Goal: Navigation & Orientation: Find specific page/section

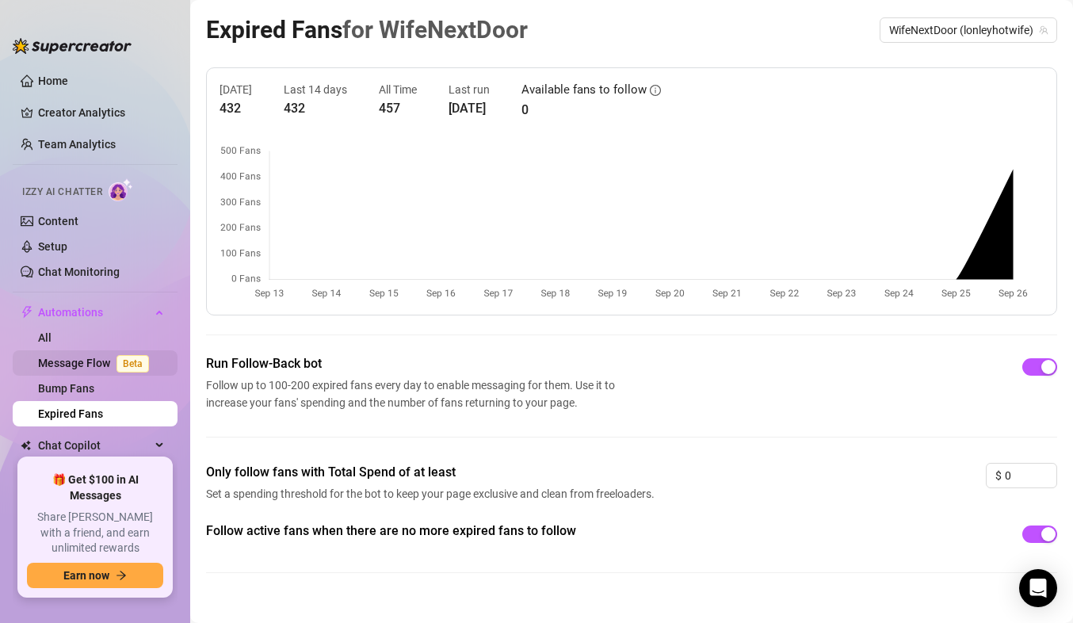
click at [108, 357] on link "Message Flow Beta" at bounding box center [96, 363] width 117 height 13
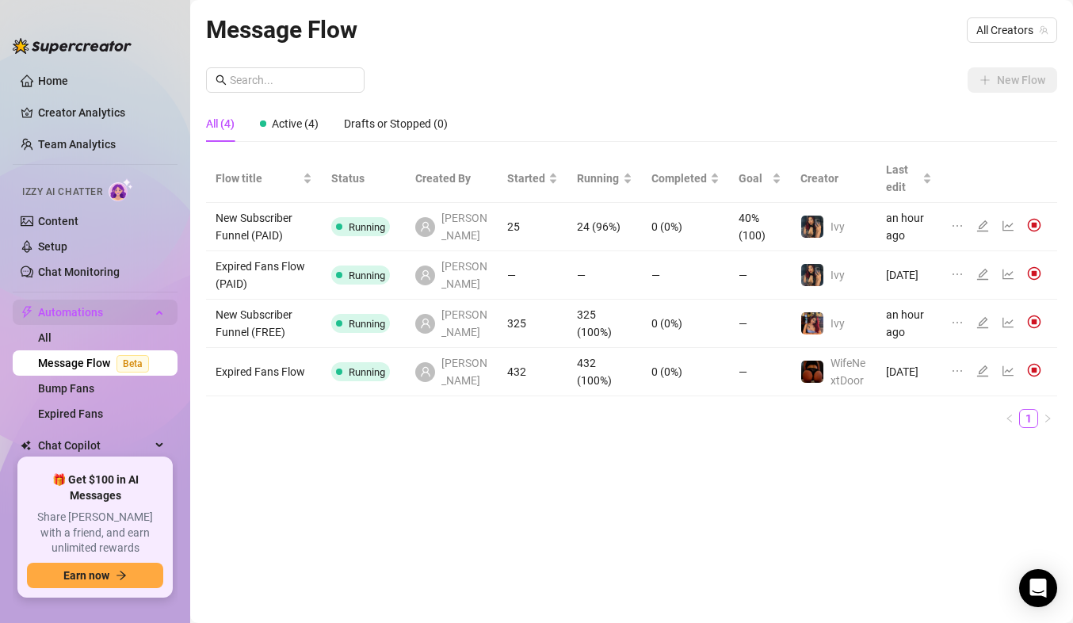
click at [116, 324] on span "Automations" at bounding box center [94, 312] width 113 height 25
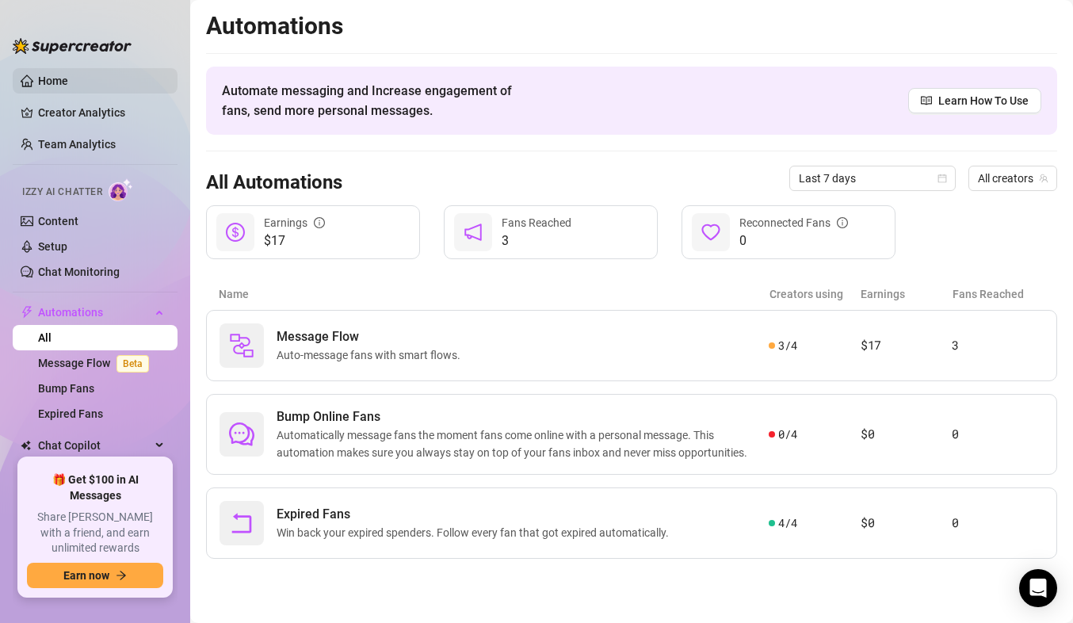
click at [68, 87] on link "Home" at bounding box center [53, 80] width 30 height 13
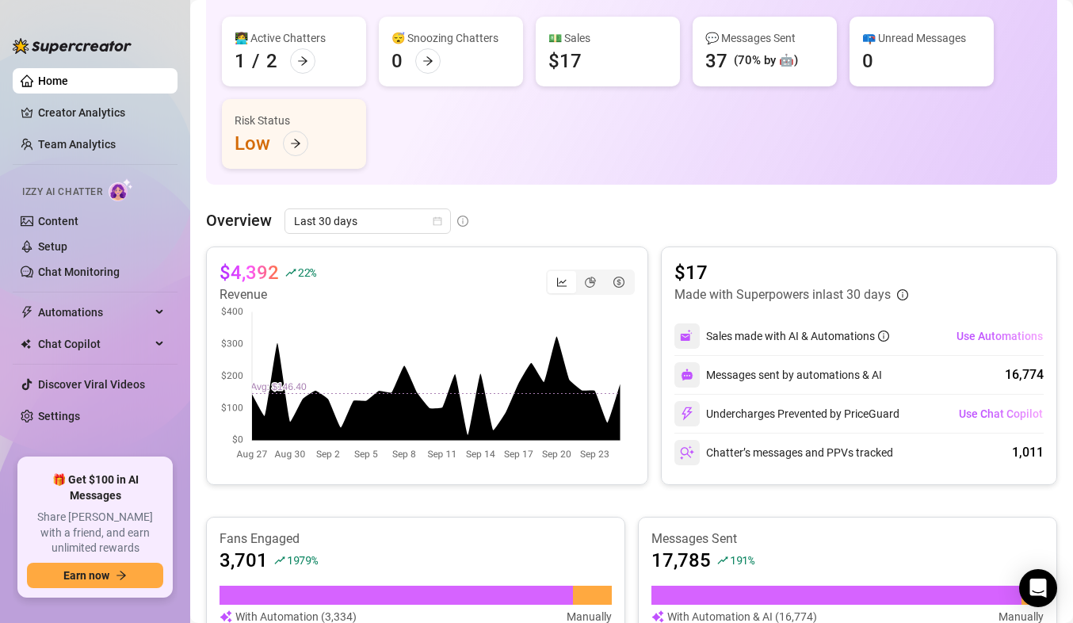
scroll to position [118, 0]
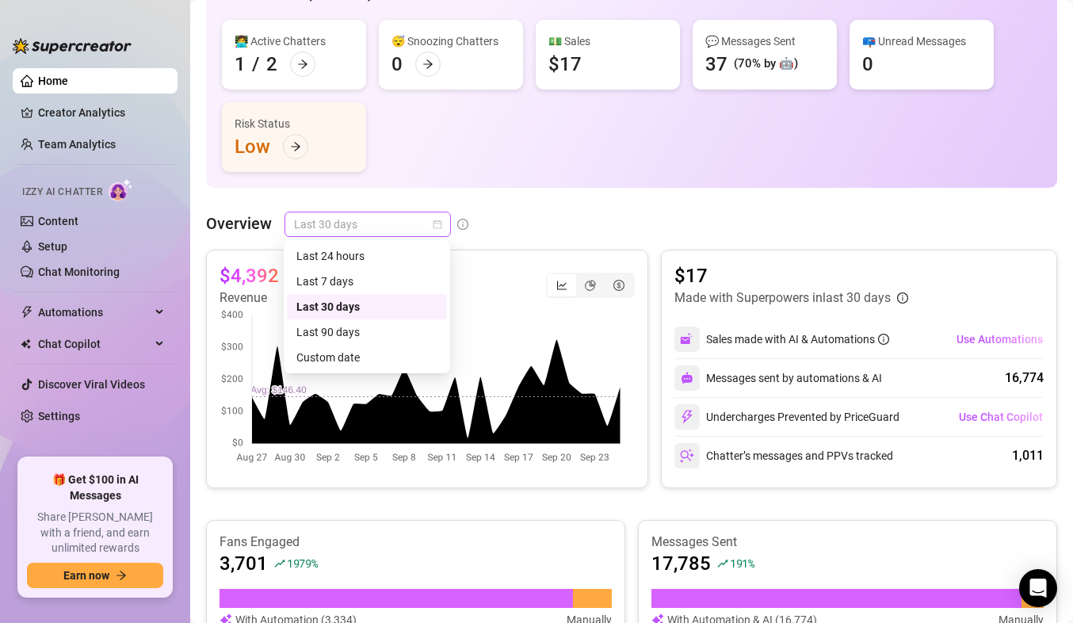
click at [386, 229] on span "Last 30 days" at bounding box center [367, 224] width 147 height 24
click at [365, 285] on div "Last 7 days" at bounding box center [366, 281] width 141 height 17
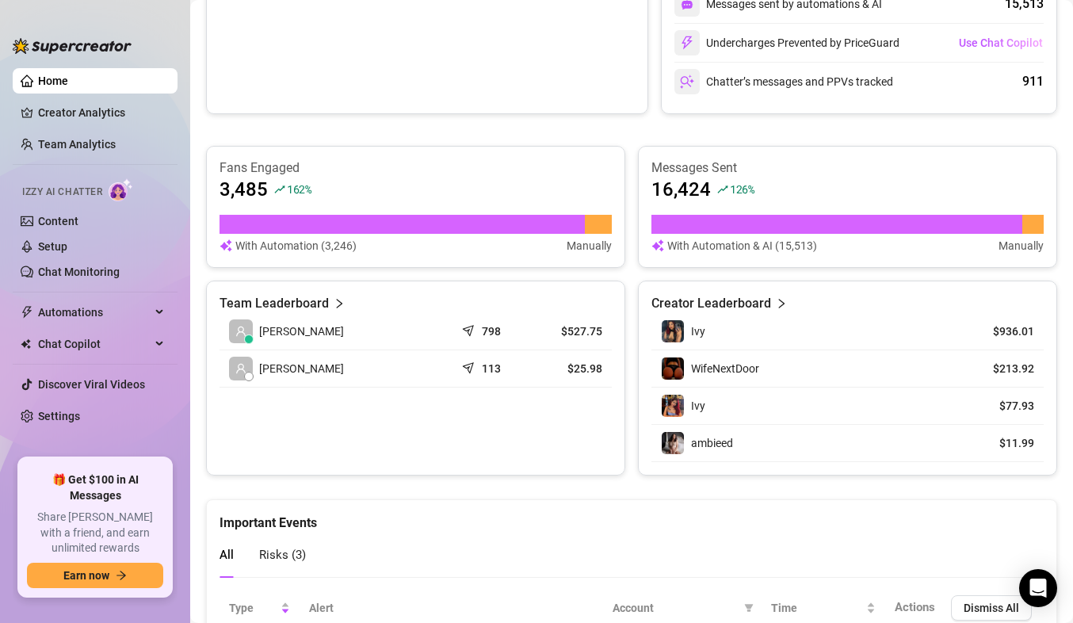
scroll to position [686, 0]
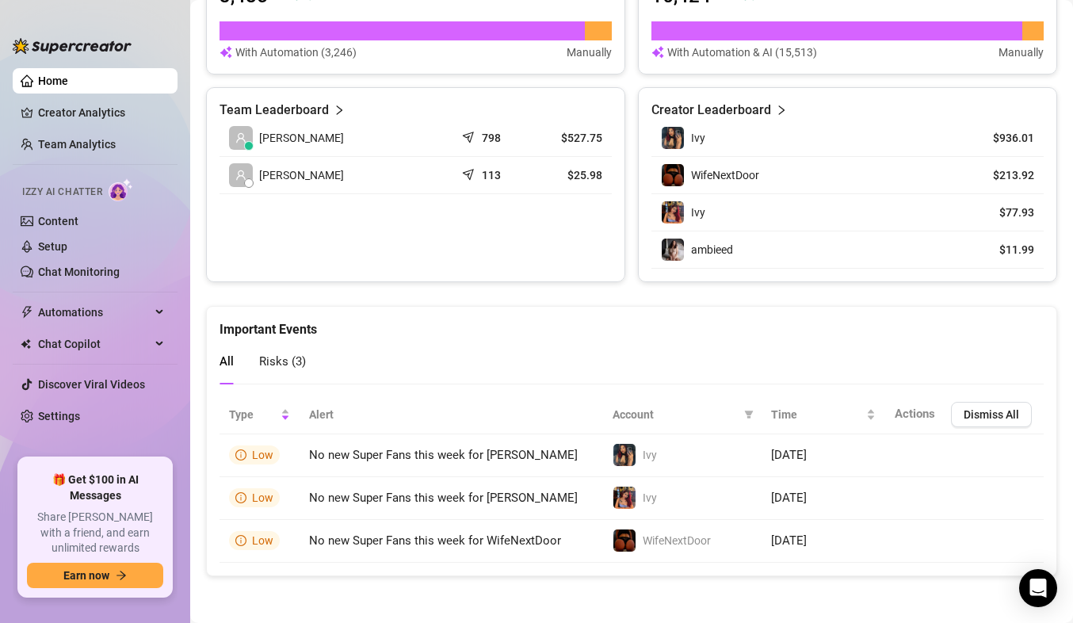
click at [283, 340] on div "Risks ( 3 )" at bounding box center [282, 361] width 47 height 45
click at [238, 363] on div "All Risks ( 3 )" at bounding box center [263, 361] width 86 height 45
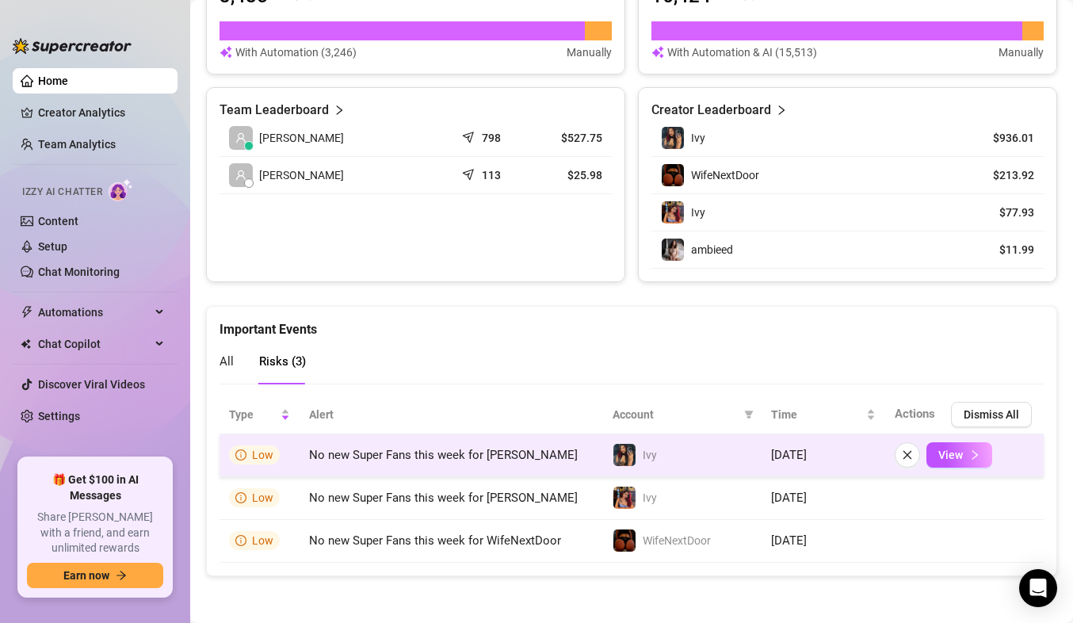
click at [241, 453] on icon "info-circle" at bounding box center [241, 456] width 2 height 6
